Goal: Information Seeking & Learning: Find specific page/section

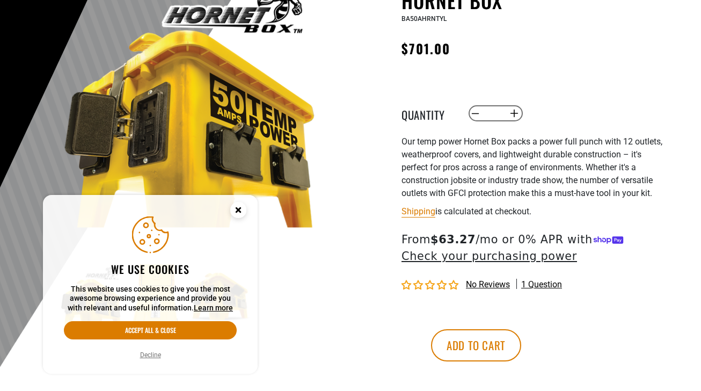
scroll to position [180, 0]
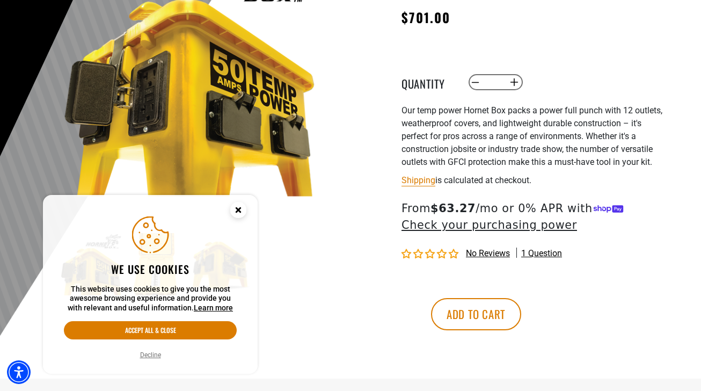
click at [239, 204] on circle "Cookie Consent" at bounding box center [238, 210] width 16 height 16
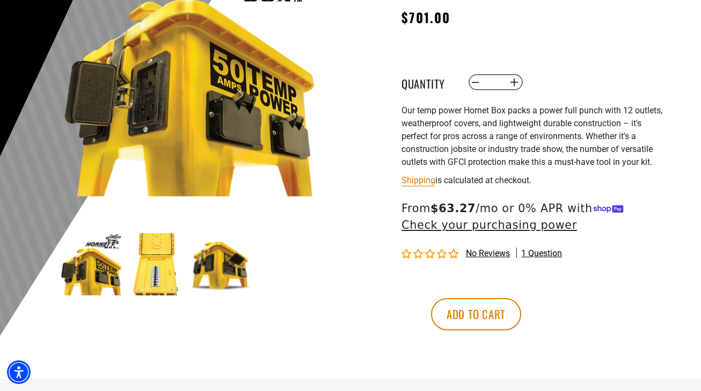
click at [106, 272] on img at bounding box center [91, 264] width 62 height 62
drag, startPoint x: 164, startPoint y: 259, endPoint x: 203, endPoint y: 266, distance: 39.7
click at [165, 259] on img at bounding box center [156, 264] width 62 height 62
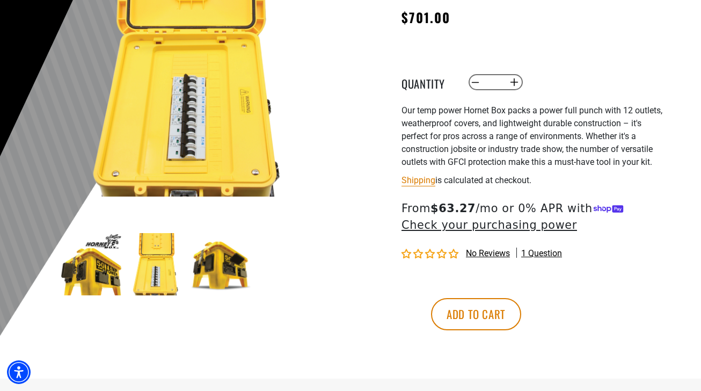
click at [218, 268] on img at bounding box center [221, 264] width 62 height 62
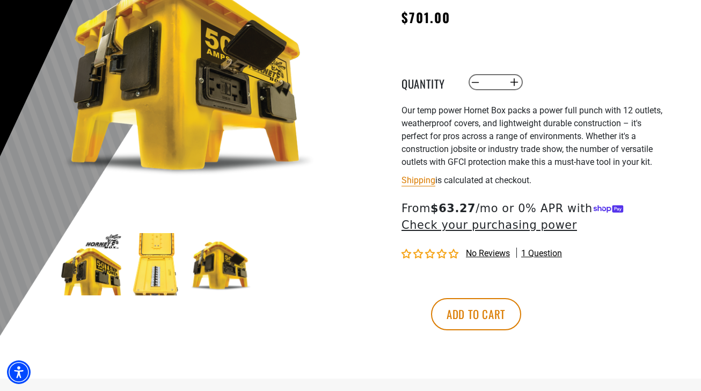
click at [218, 268] on img at bounding box center [221, 264] width 62 height 62
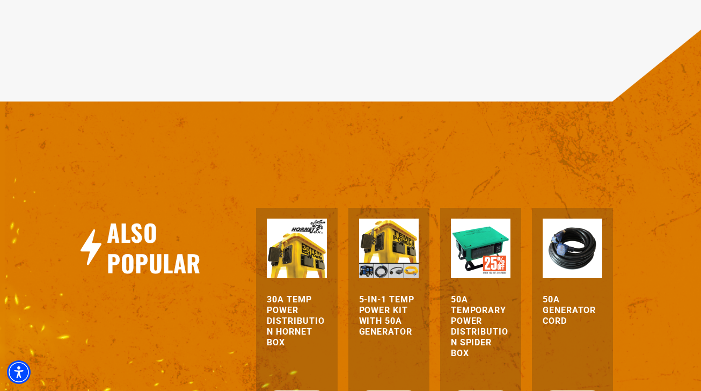
scroll to position [1044, 0]
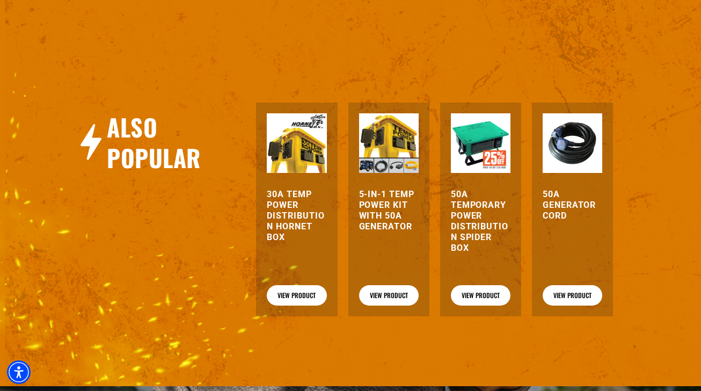
click at [484, 131] on img at bounding box center [481, 143] width 60 height 60
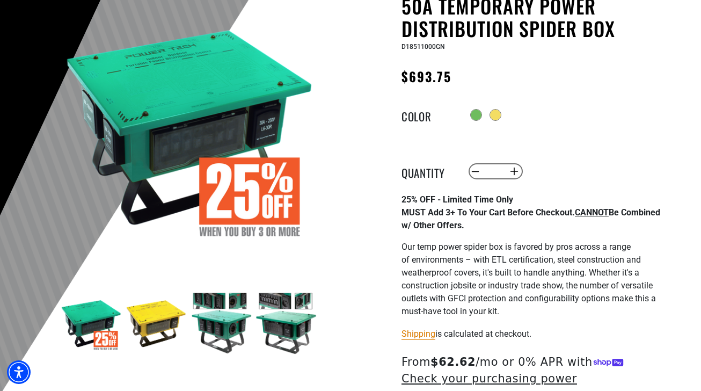
scroll to position [188, 0]
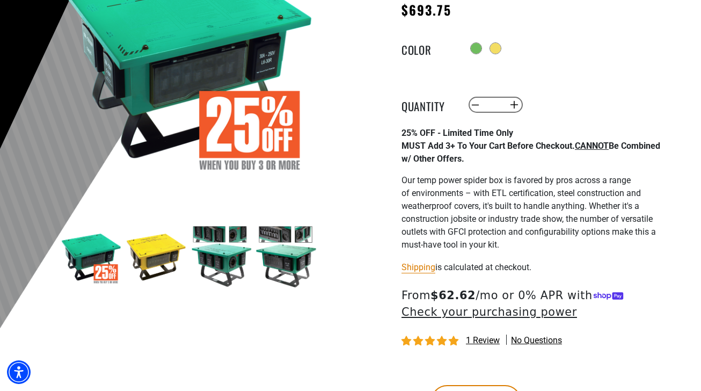
click at [220, 257] on img at bounding box center [221, 256] width 62 height 62
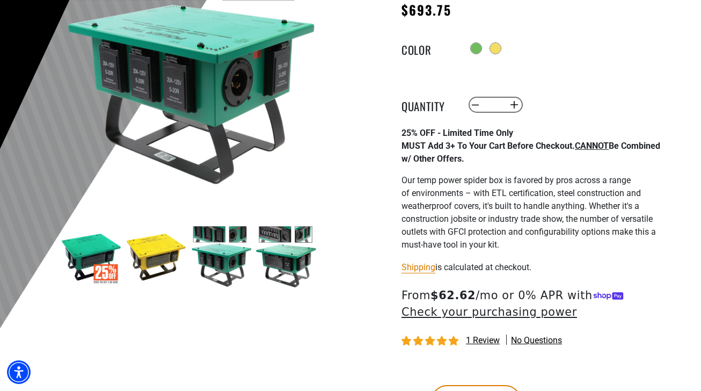
click at [277, 252] on img at bounding box center [286, 256] width 62 height 62
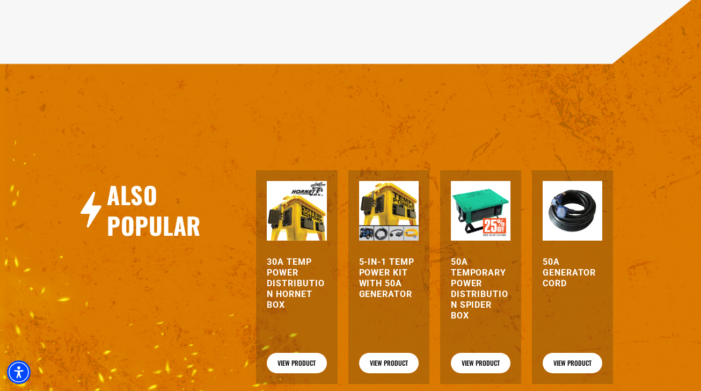
scroll to position [1033, 0]
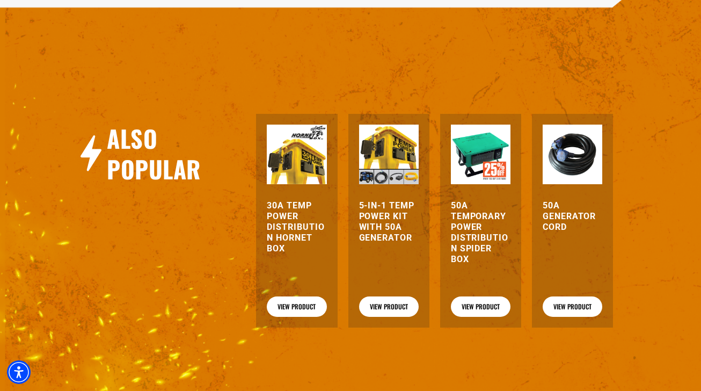
click at [299, 166] on img at bounding box center [297, 155] width 60 height 60
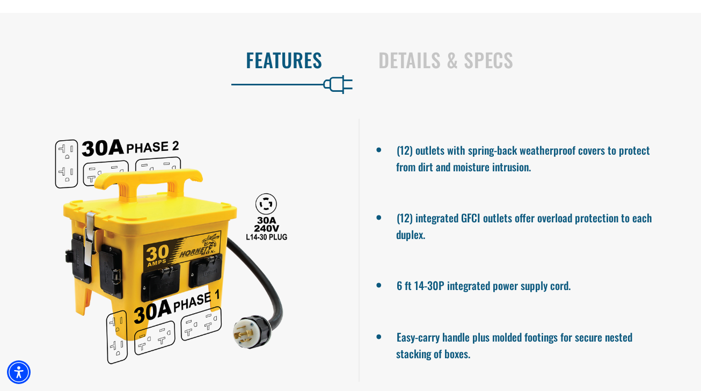
scroll to position [554, 0]
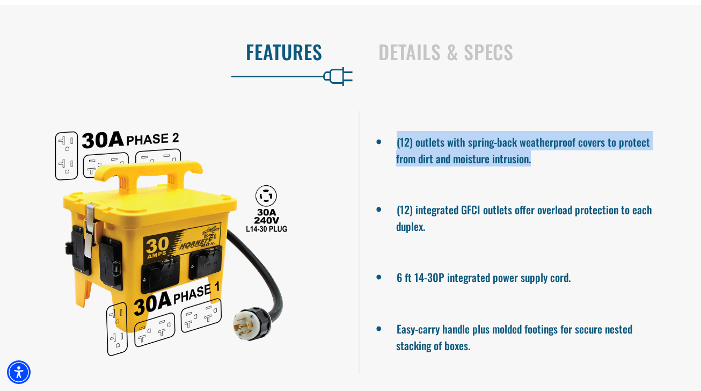
drag, startPoint x: 583, startPoint y: 166, endPoint x: 394, endPoint y: 120, distance: 194.3
click at [394, 120] on ul "(12) outlets with spring-back weatherproof covers to protect from dirt and mois…" at bounding box center [530, 242] width 342 height 263
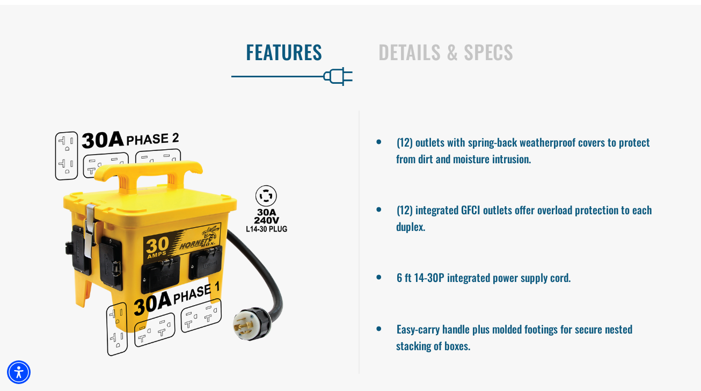
click at [451, 145] on li "(12) outlets with spring-back weatherproof covers to protect from dirt and mois…" at bounding box center [529, 148] width 267 height 35
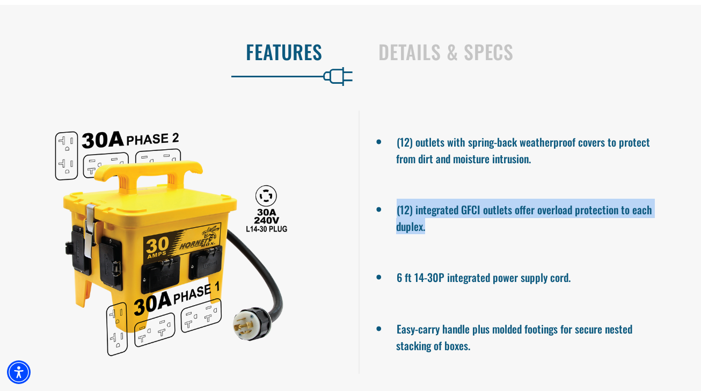
drag, startPoint x: 523, startPoint y: 235, endPoint x: 542, endPoint y: 242, distance: 20.4
click at [394, 182] on ul "(12) outlets with spring-back weatherproof covers to protect from dirt and mois…" at bounding box center [530, 242] width 342 height 263
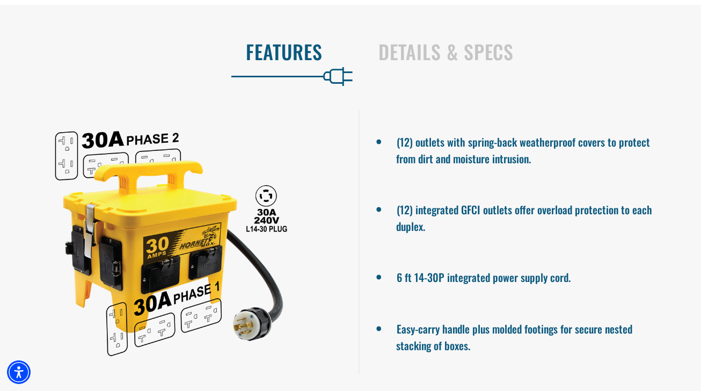
click at [543, 242] on ul "(12) outlets with spring-back weatherproof covers to protect from dirt and mois…" at bounding box center [530, 242] width 342 height 263
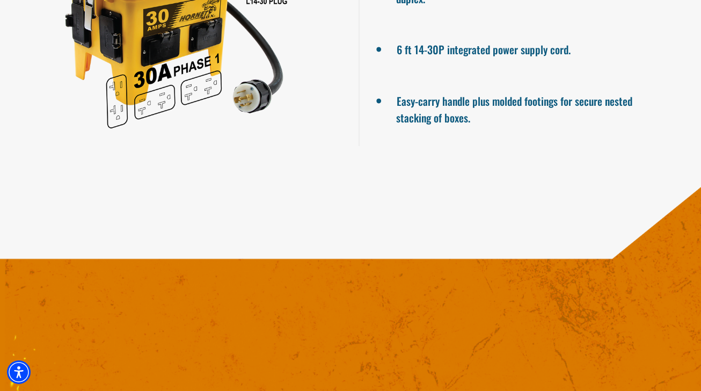
scroll to position [801, 0]
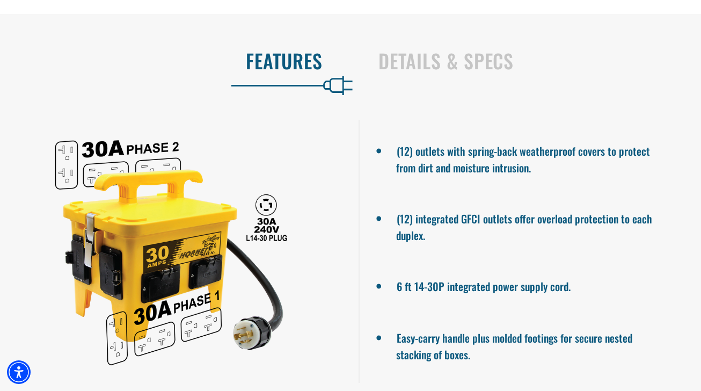
scroll to position [548, 0]
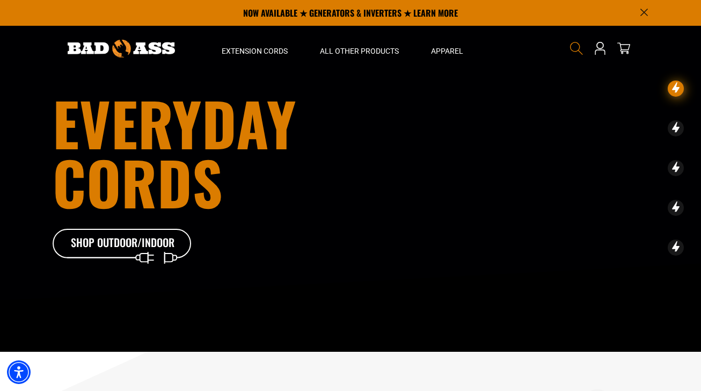
click at [573, 46] on icon "Search" at bounding box center [576, 48] width 14 height 14
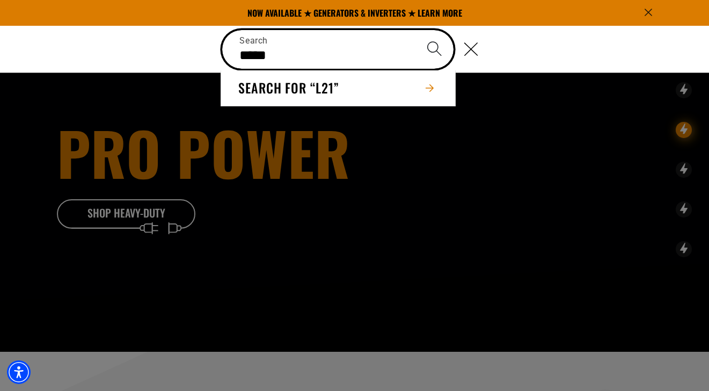
type input "*****"
click at [416, 30] on button "Search" at bounding box center [435, 49] width 38 height 38
